Goal: Find specific page/section: Find specific page/section

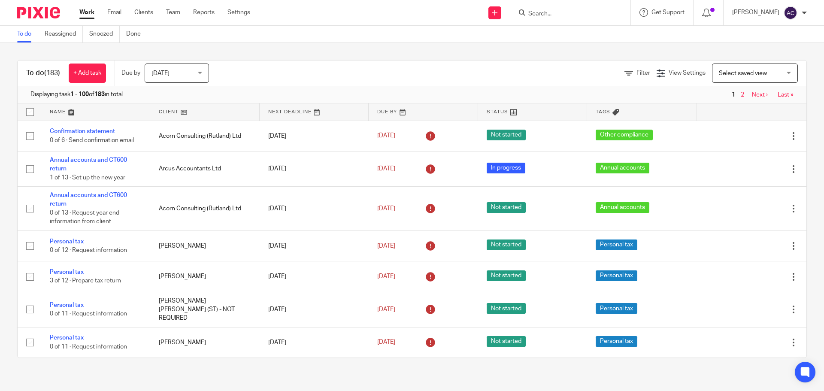
click at [550, 10] on input "Search" at bounding box center [566, 14] width 77 height 8
type input "[PERSON_NAME]"
click at [554, 30] on link at bounding box center [583, 33] width 115 height 13
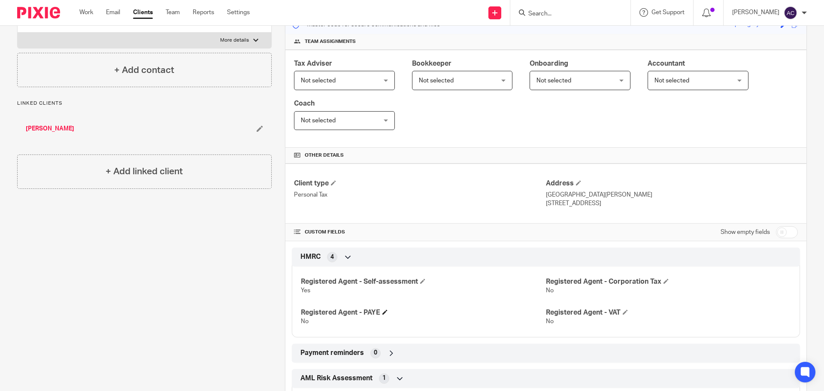
scroll to position [112, 0]
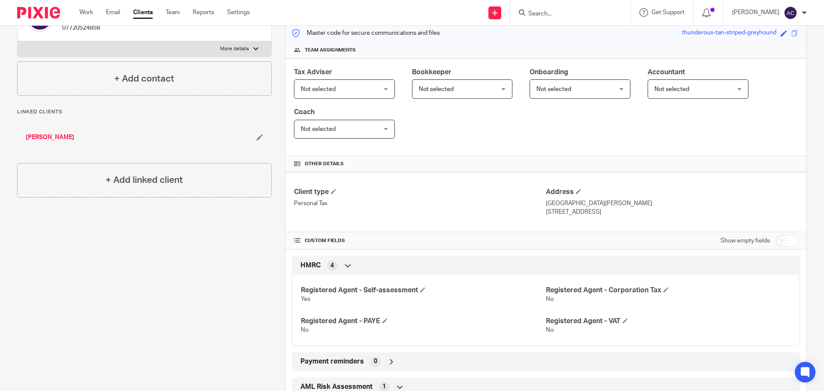
click at [778, 242] on input "checkbox" at bounding box center [787, 241] width 22 height 12
checkbox input "true"
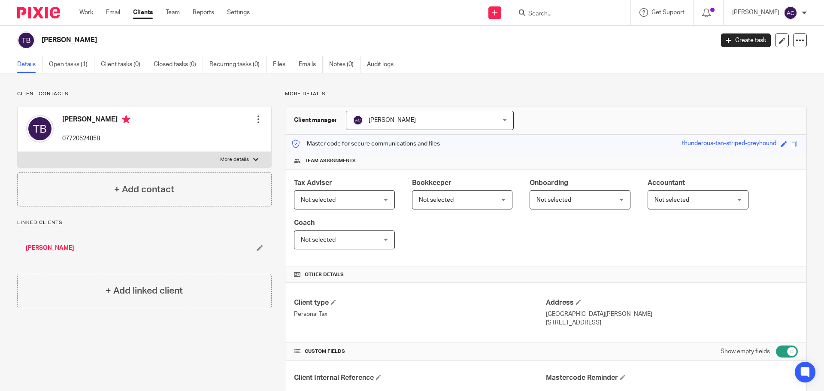
scroll to position [0, 0]
